Goal: Navigation & Orientation: Understand site structure

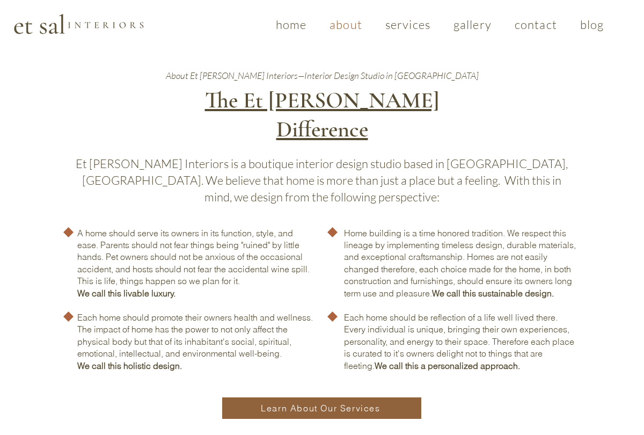
scroll to position [254, 0]
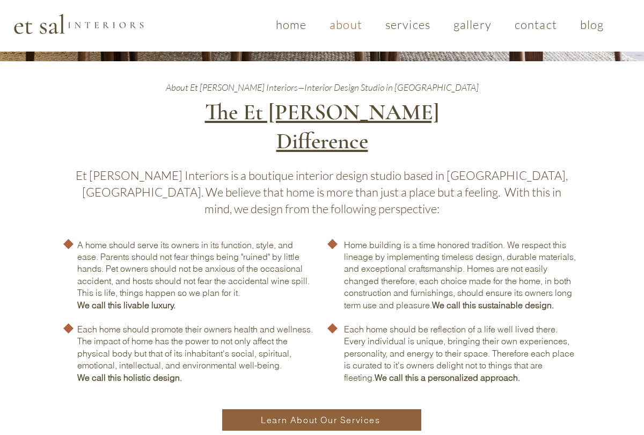
click at [346, 26] on span "about" at bounding box center [346, 24] width 33 height 14
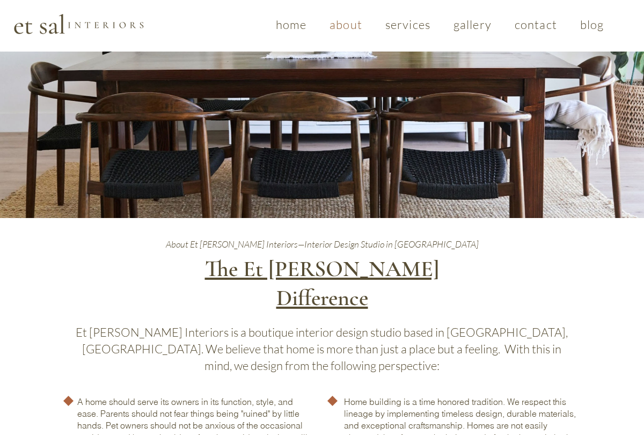
scroll to position [0, 0]
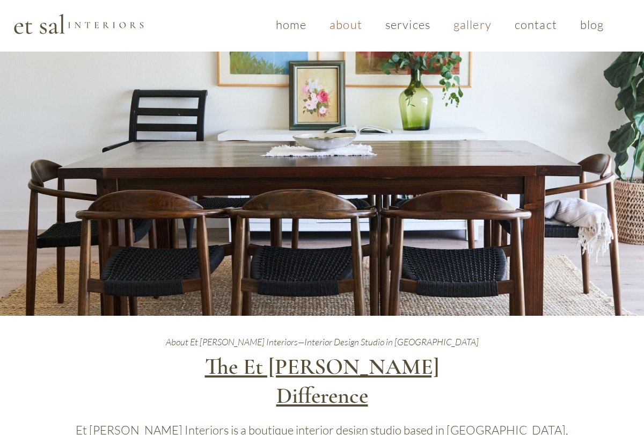
click at [476, 26] on span "gallery" at bounding box center [473, 24] width 38 height 14
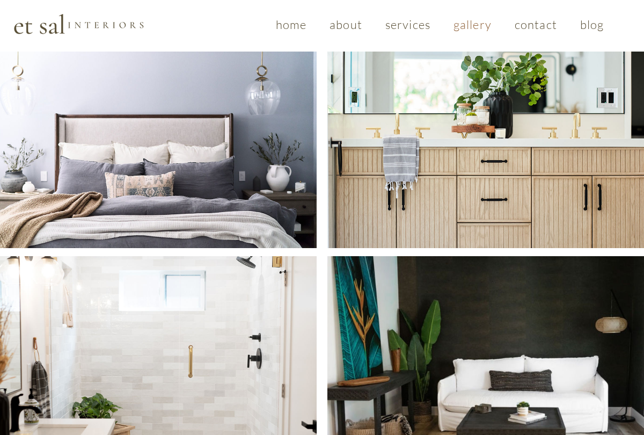
scroll to position [406, 0]
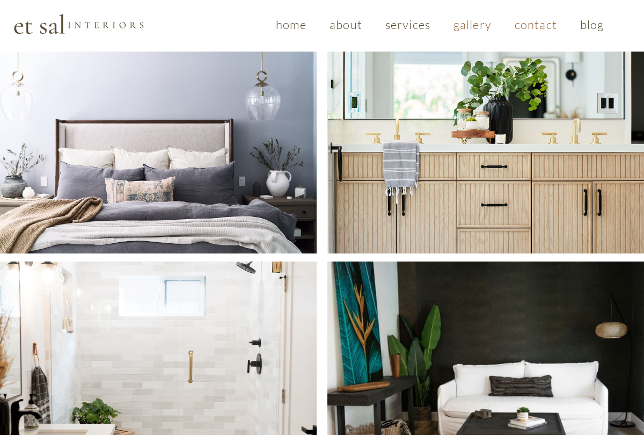
click at [534, 28] on span "contact" at bounding box center [536, 24] width 42 height 14
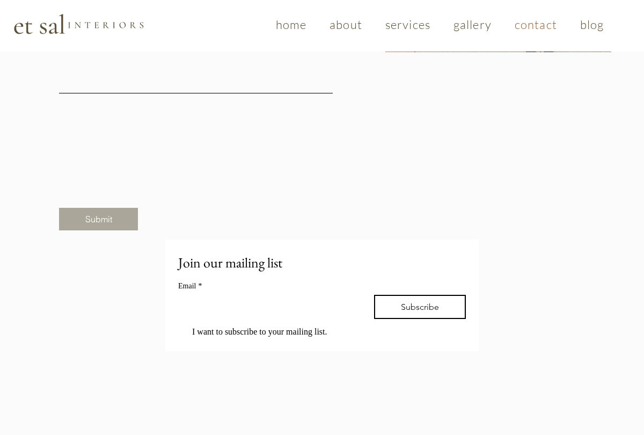
scroll to position [771, 0]
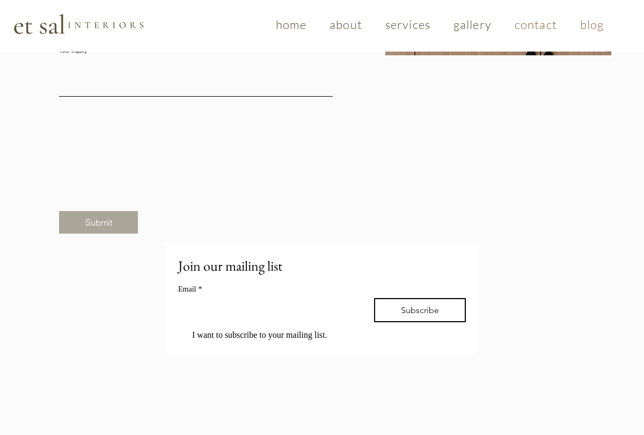
click at [594, 25] on span "blog" at bounding box center [592, 24] width 24 height 14
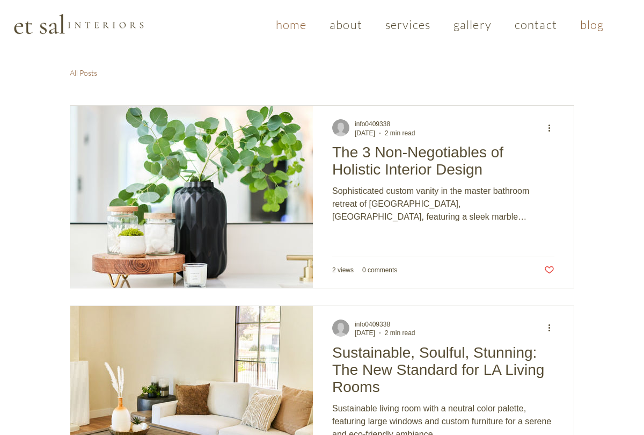
click at [288, 25] on span "home" at bounding box center [291, 24] width 31 height 14
